Goal: Answer question/provide support: Share knowledge or assist other users

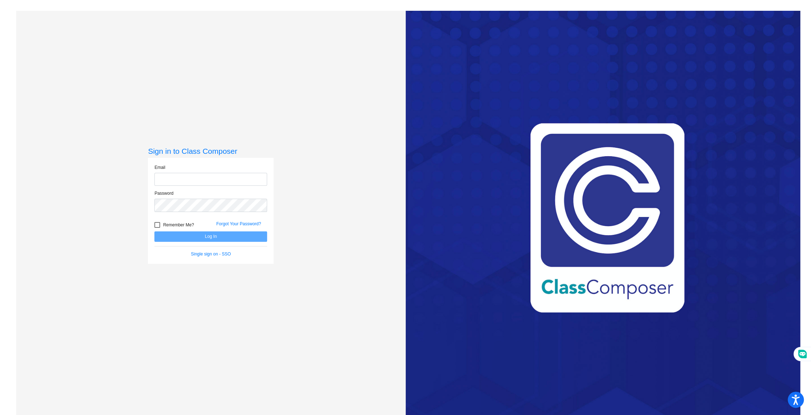
type input "[EMAIL_ADDRESS][DOMAIN_NAME]"
click at [155, 234] on button "Log In" at bounding box center [210, 236] width 113 height 10
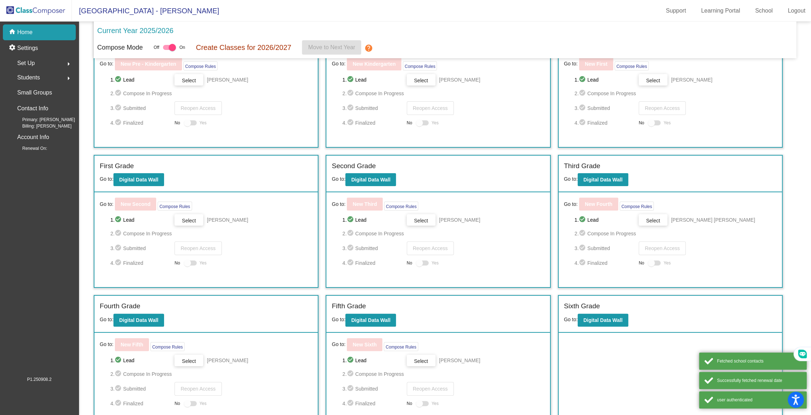
scroll to position [56, 0]
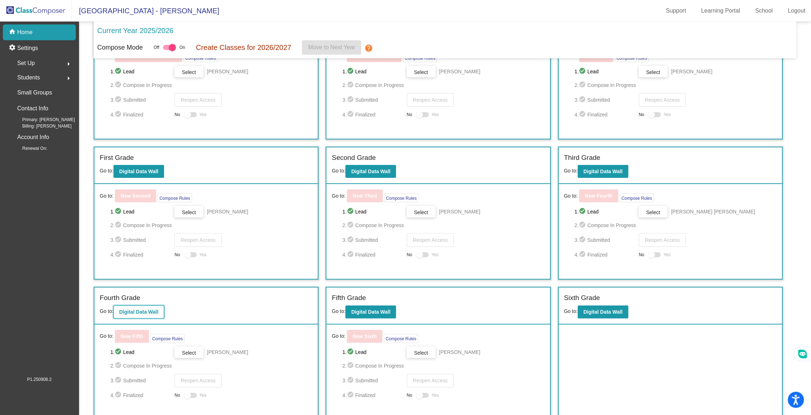
click at [139, 313] on button "Digital Data Wall" at bounding box center [138, 311] width 51 height 13
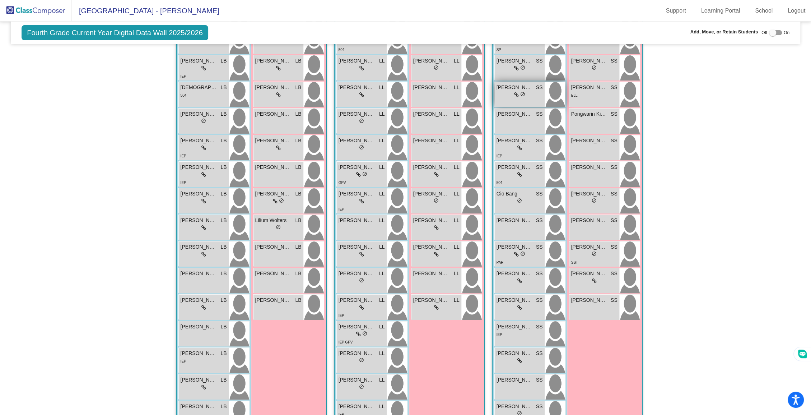
scroll to position [315, 0]
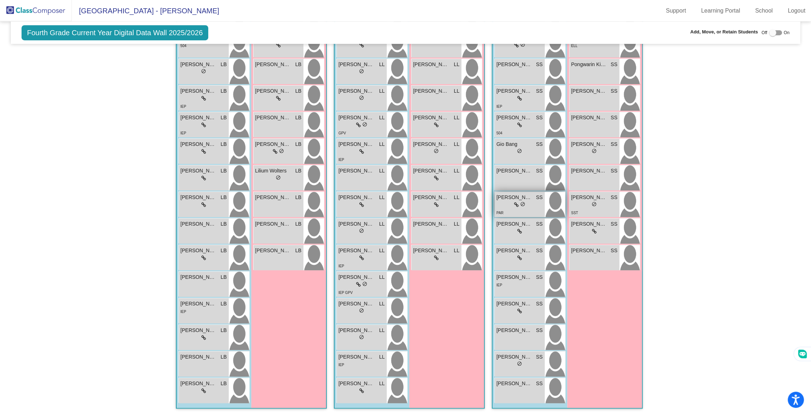
click at [525, 196] on span "[PERSON_NAME]" at bounding box center [515, 198] width 36 height 8
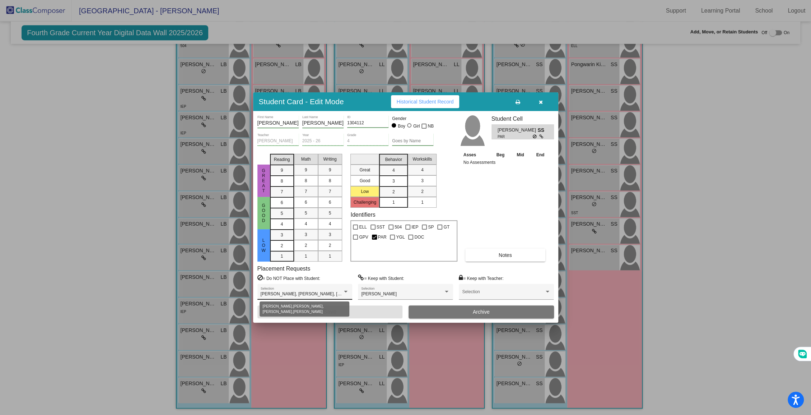
click at [339, 295] on span "[PERSON_NAME], [PERSON_NAME], [PERSON_NAME], [PERSON_NAME]" at bounding box center [335, 293] width 149 height 5
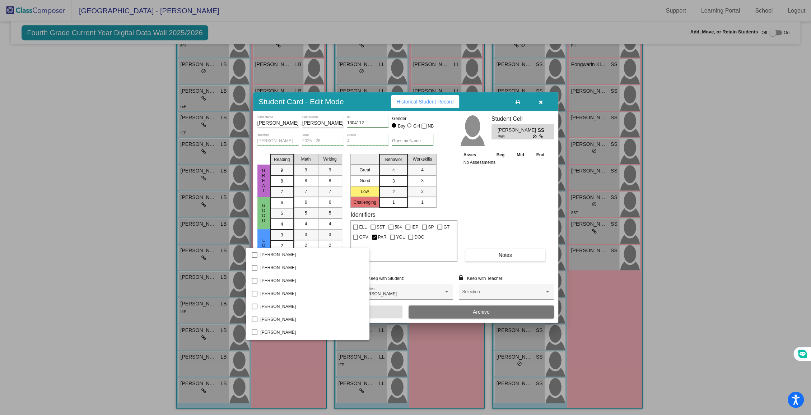
scroll to position [84, 0]
click at [256, 261] on mat-pseudo-checkbox at bounding box center [255, 261] width 6 height 6
click at [390, 308] on div at bounding box center [405, 207] width 811 height 415
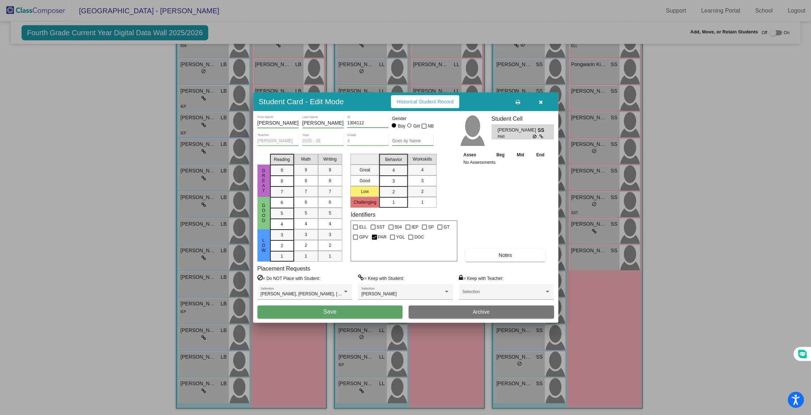
click at [378, 311] on button "Save" at bounding box center [329, 311] width 145 height 13
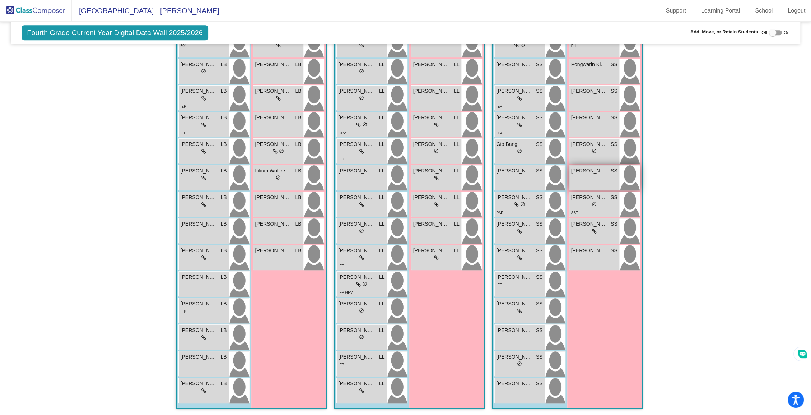
scroll to position [0, 0]
